Goal: Task Accomplishment & Management: Complete application form

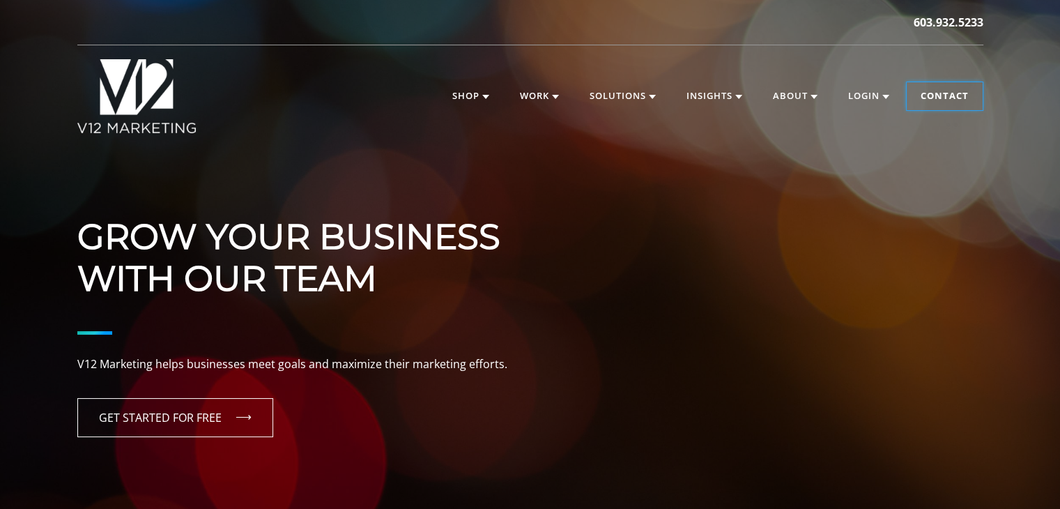
click at [937, 93] on link "Contact" at bounding box center [945, 96] width 76 height 28
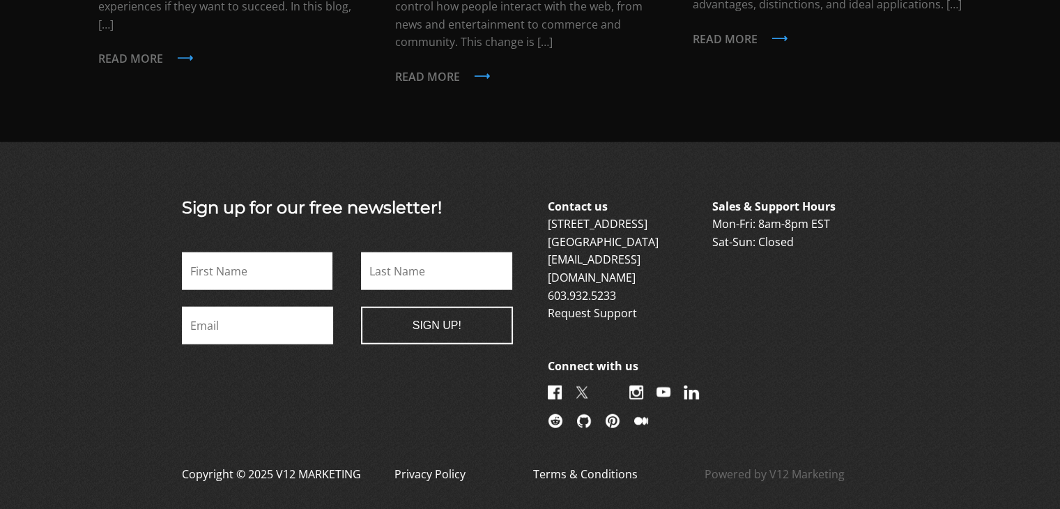
scroll to position [3446, 0]
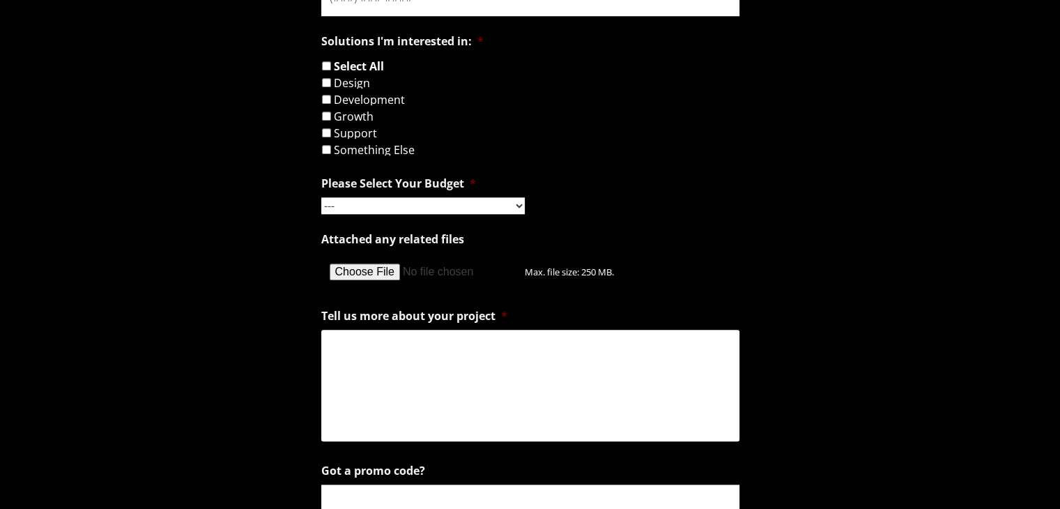
scroll to position [1603, 0]
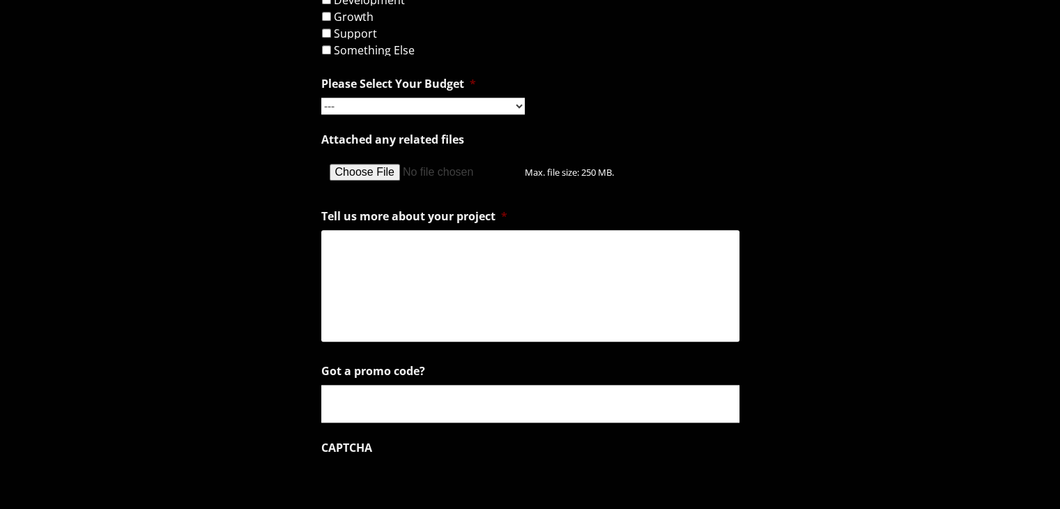
click at [460, 320] on textarea "Tell us more about your project *" at bounding box center [530, 285] width 418 height 111
paste textarea "Hi indaHash Team, I wanted to reach out to see if you're in need of someone wit…"
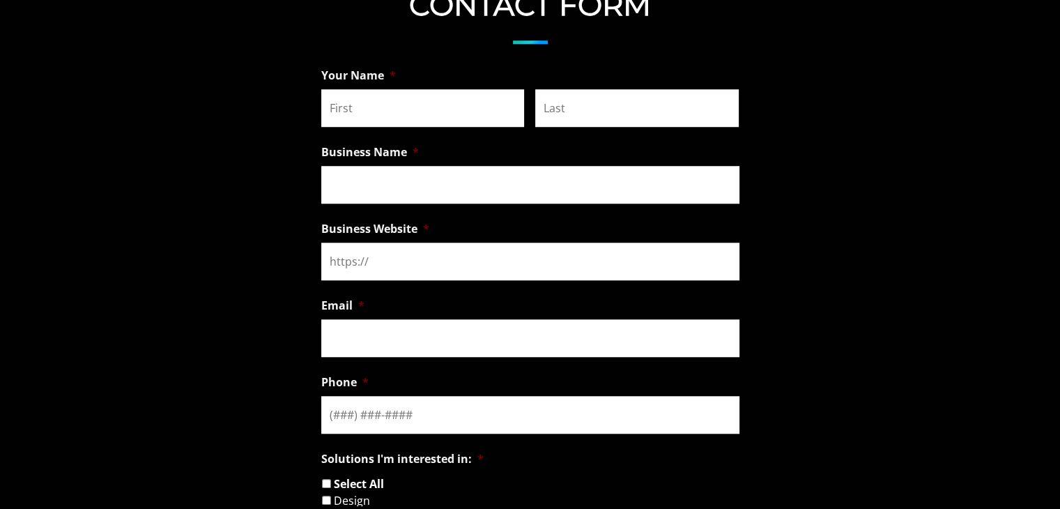
scroll to position [1045, 0]
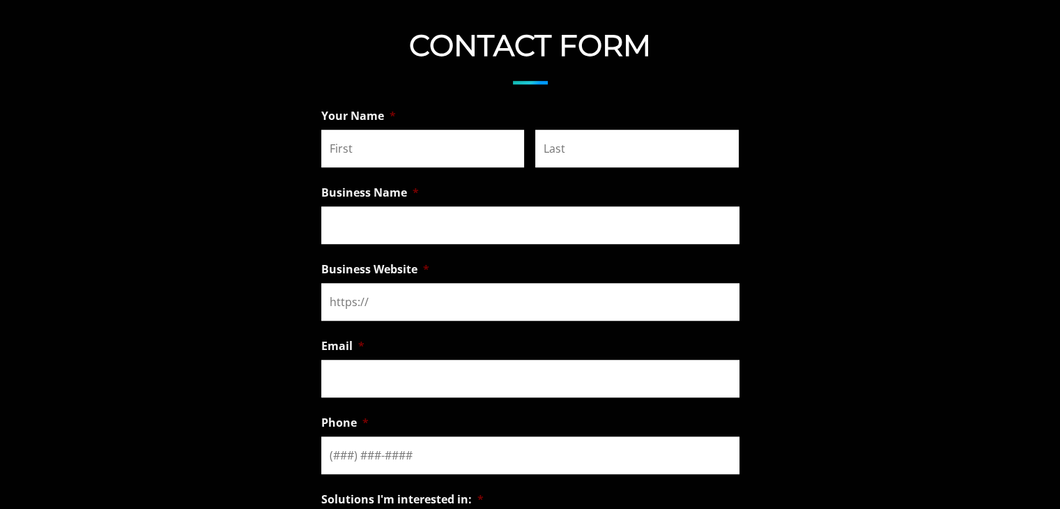
type textarea "Hi indaHash Team, I wanted to reach out to see if you're in need of someone wit…"
click at [429, 371] on input "Email *" at bounding box center [530, 379] width 418 height 38
type input "[EMAIL_ADDRESS][DOMAIN_NAME]"
type input "Alok"
type input "Bharti"
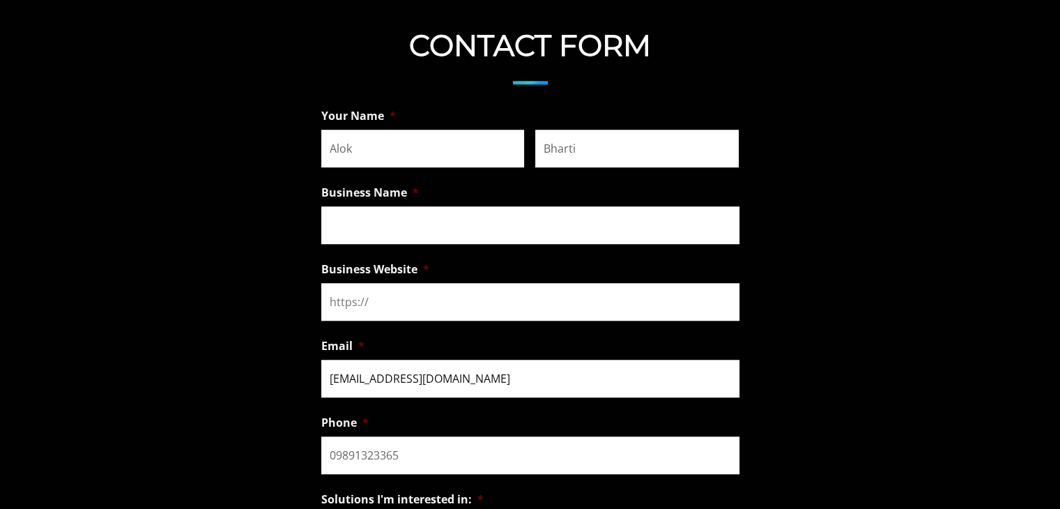
type input "(098) 913-2336"
click at [401, 378] on input "[EMAIL_ADDRESS][DOMAIN_NAME]" at bounding box center [530, 379] width 418 height 38
type input "[EMAIL_ADDRESS][DOMAIN_NAME]"
type input "[PHONE_NUMBER]"
click at [461, 235] on input "Business Name *" at bounding box center [530, 225] width 418 height 38
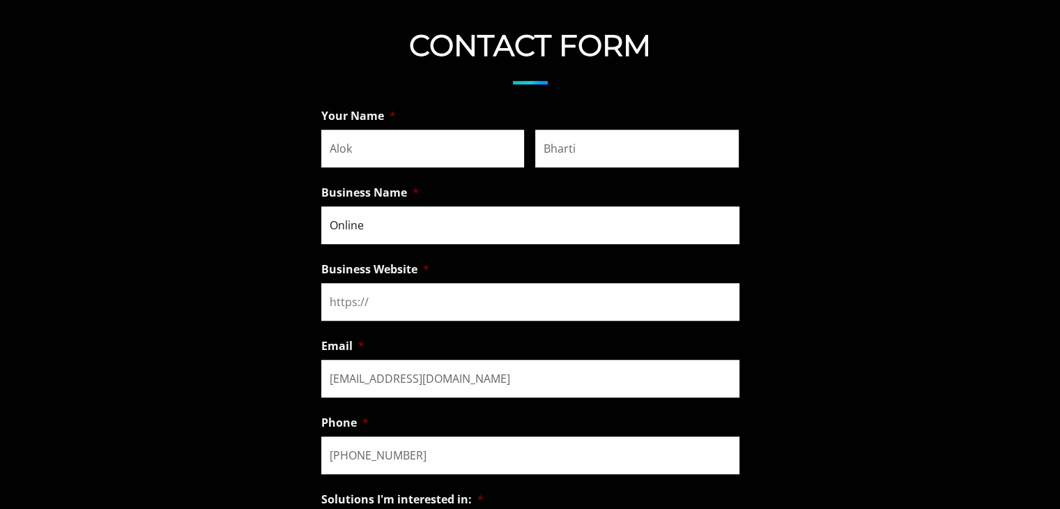
type input "Online"
click at [449, 306] on input "Business Website *" at bounding box center [530, 302] width 418 height 38
click at [467, 300] on input "Business Website *" at bounding box center [530, 302] width 418 height 38
paste input "[URL][DOMAIN_NAME]"
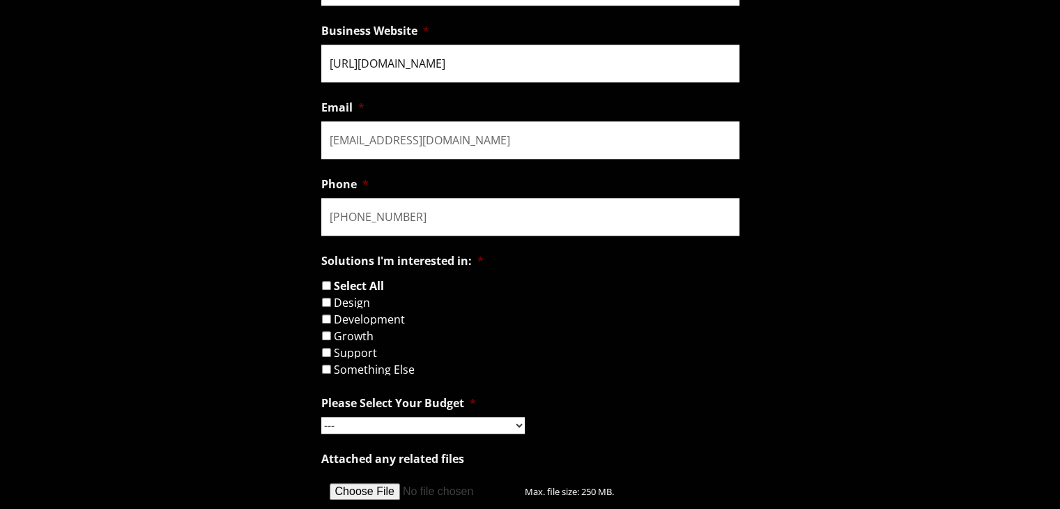
scroll to position [1324, 0]
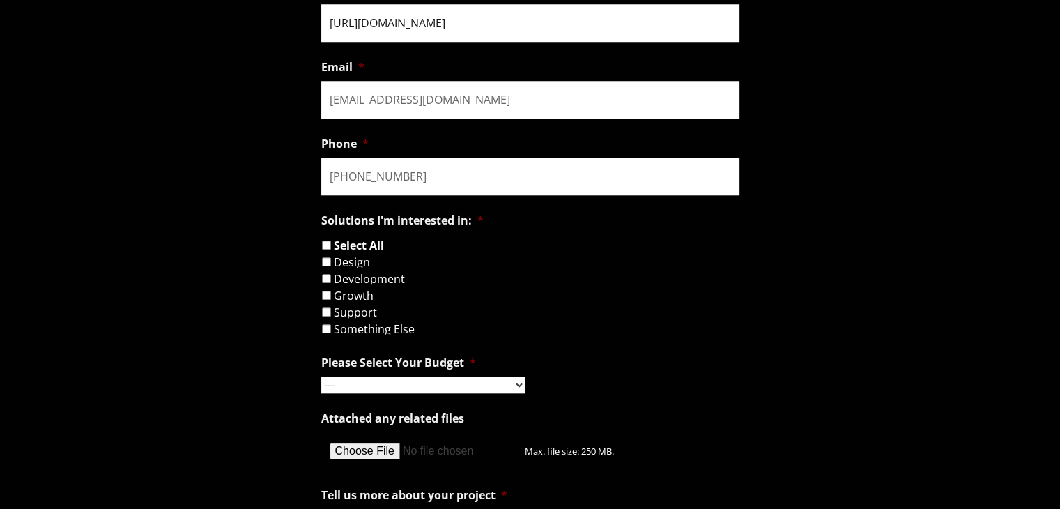
type input "[URL][DOMAIN_NAME]"
click at [323, 330] on input "Something Else" at bounding box center [326, 328] width 9 height 9
checkbox input "true"
click at [362, 389] on select "--- Hourly Support: $100 / Hour Less than $1,000 $1,000 - $5,000 $5,000 - $20,0…" at bounding box center [422, 384] width 203 height 17
select select "Hourly Support: $100 / Hour"
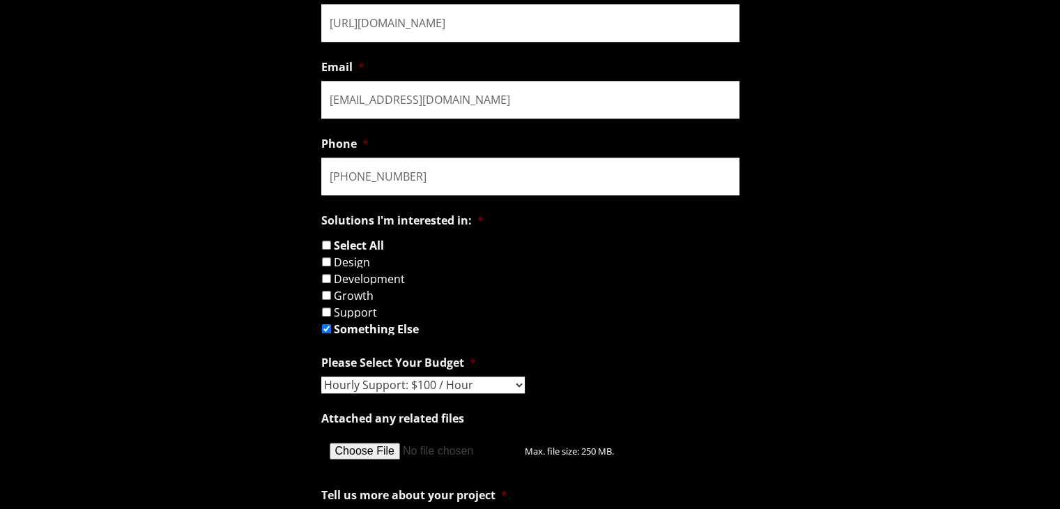
click at [321, 378] on select "--- Hourly Support: $100 / Hour Less than $1,000 $1,000 - $5,000 $5,000 - $20,0…" at bounding box center [422, 384] width 203 height 17
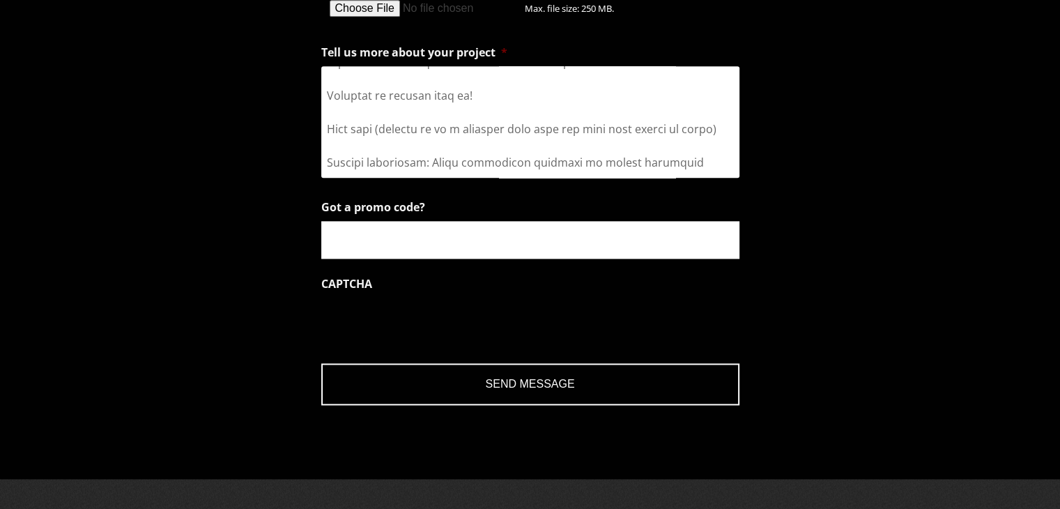
scroll to position [1812, 0]
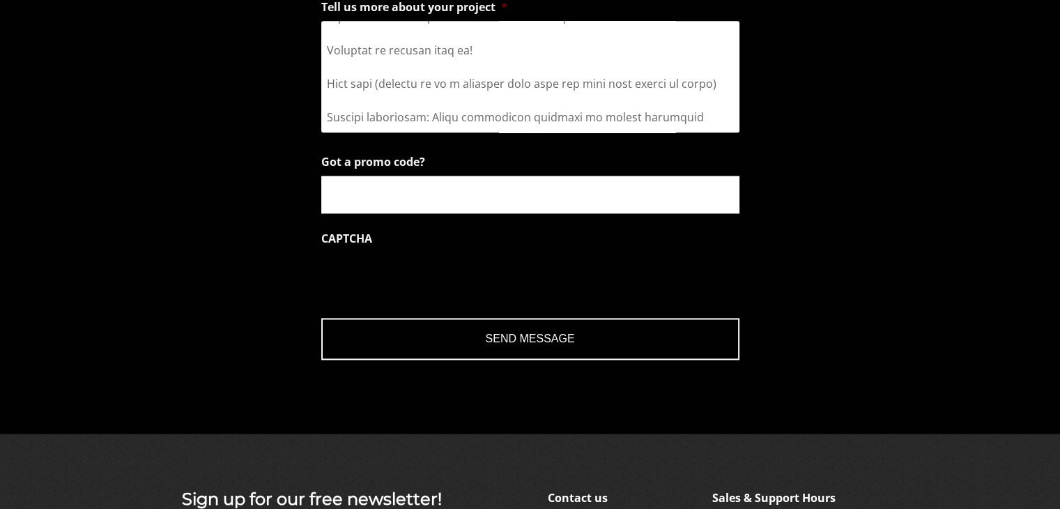
click at [530, 339] on input "Send Message" at bounding box center [530, 339] width 418 height 42
